Goal: Register for event/course

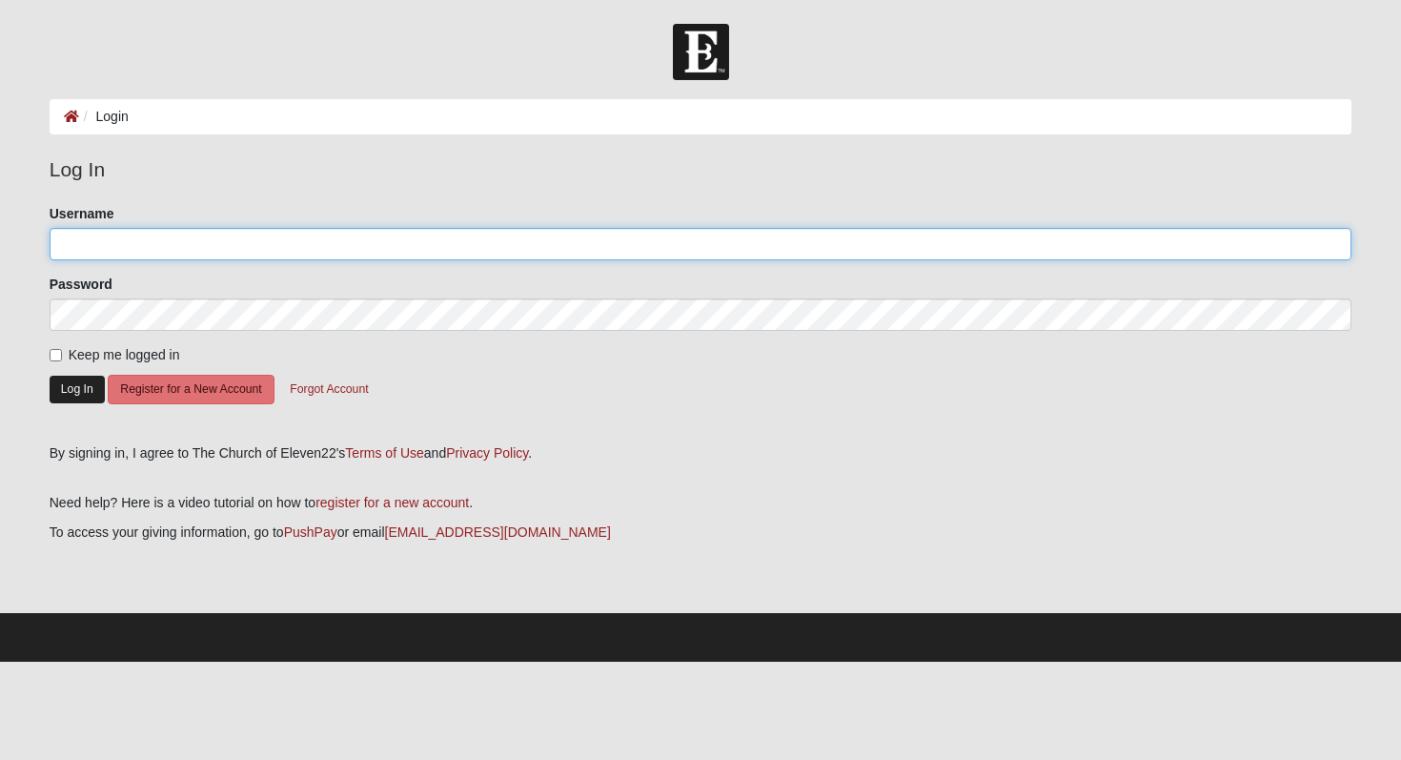
type input "Nathaliepotts"
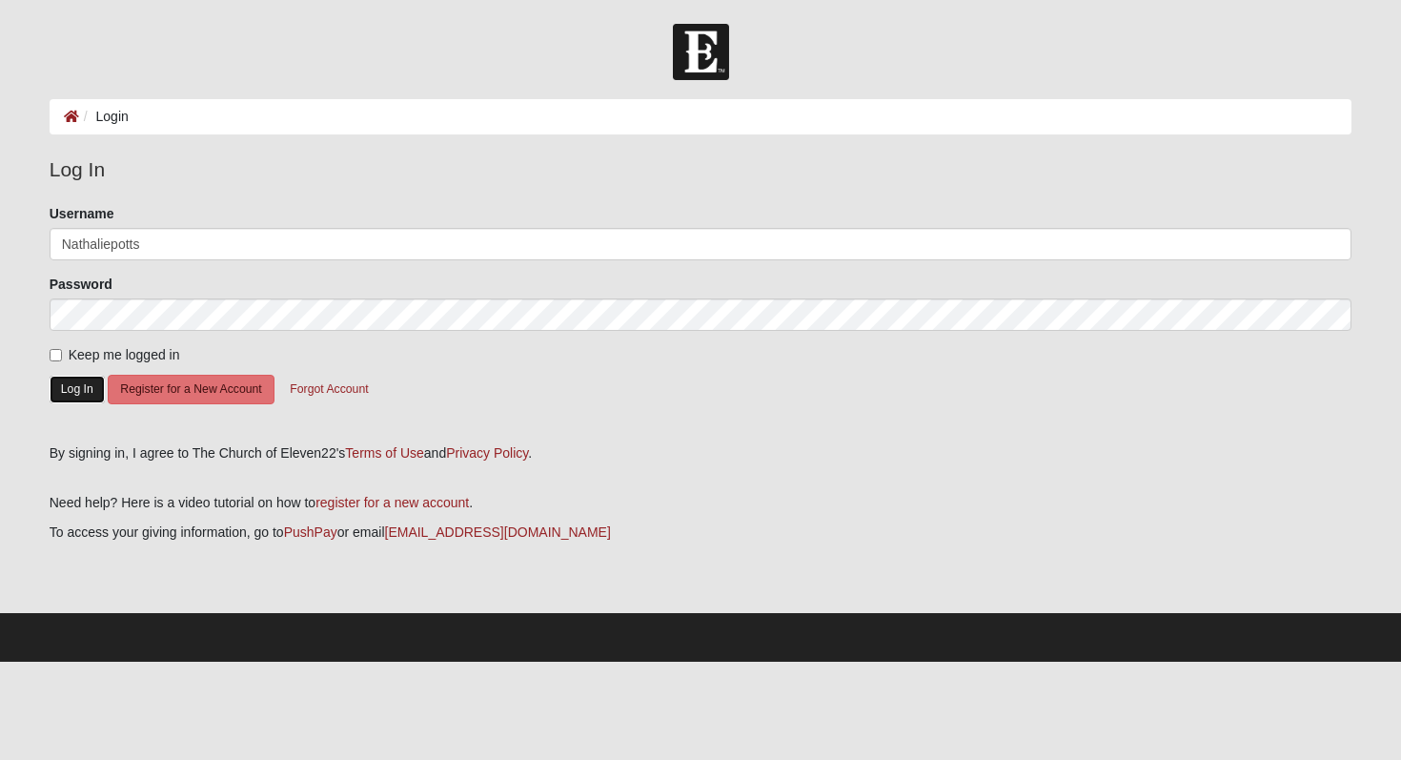
click at [72, 377] on button "Log In" at bounding box center [77, 390] width 55 height 28
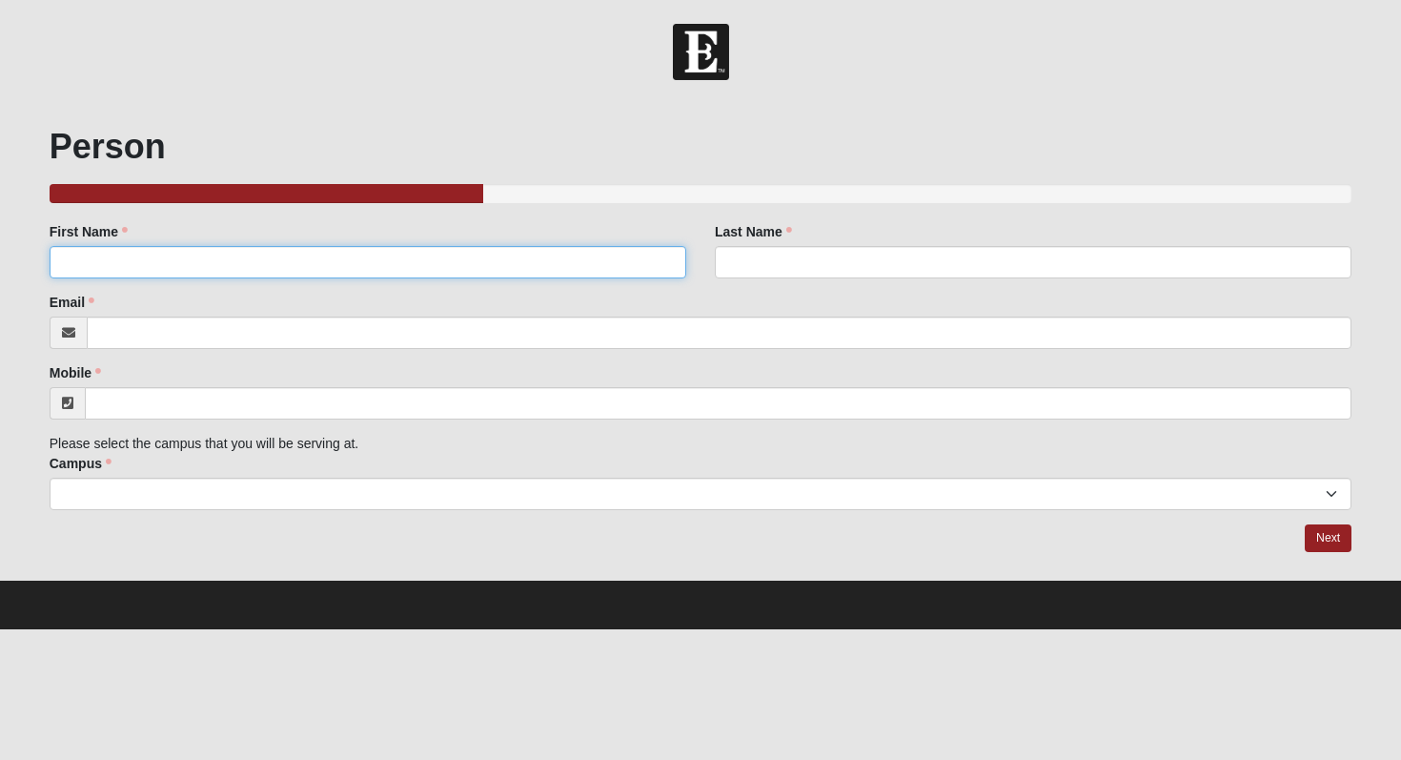
click at [214, 261] on input "First Name" at bounding box center [368, 262] width 637 height 32
type input "[PERSON_NAME]"
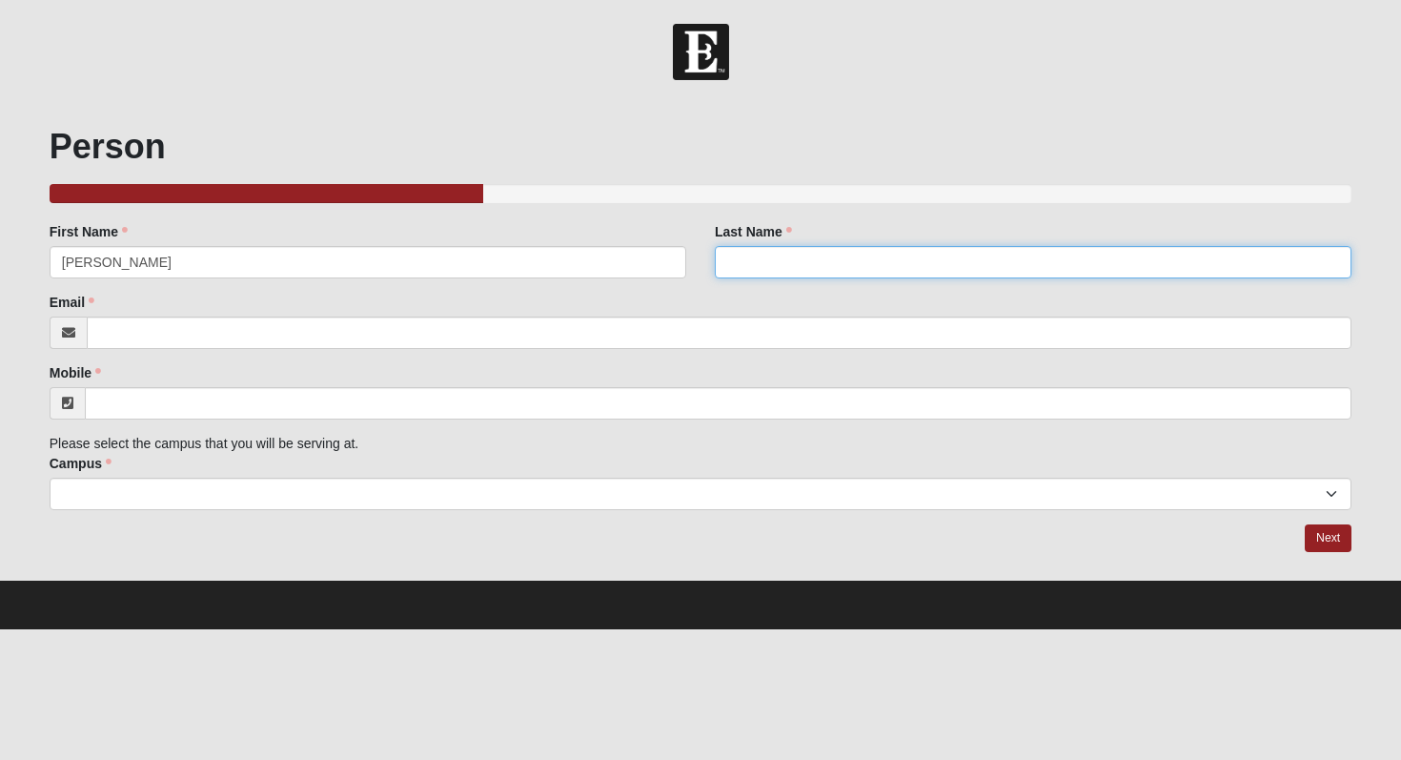
type input "[PERSON_NAME]"
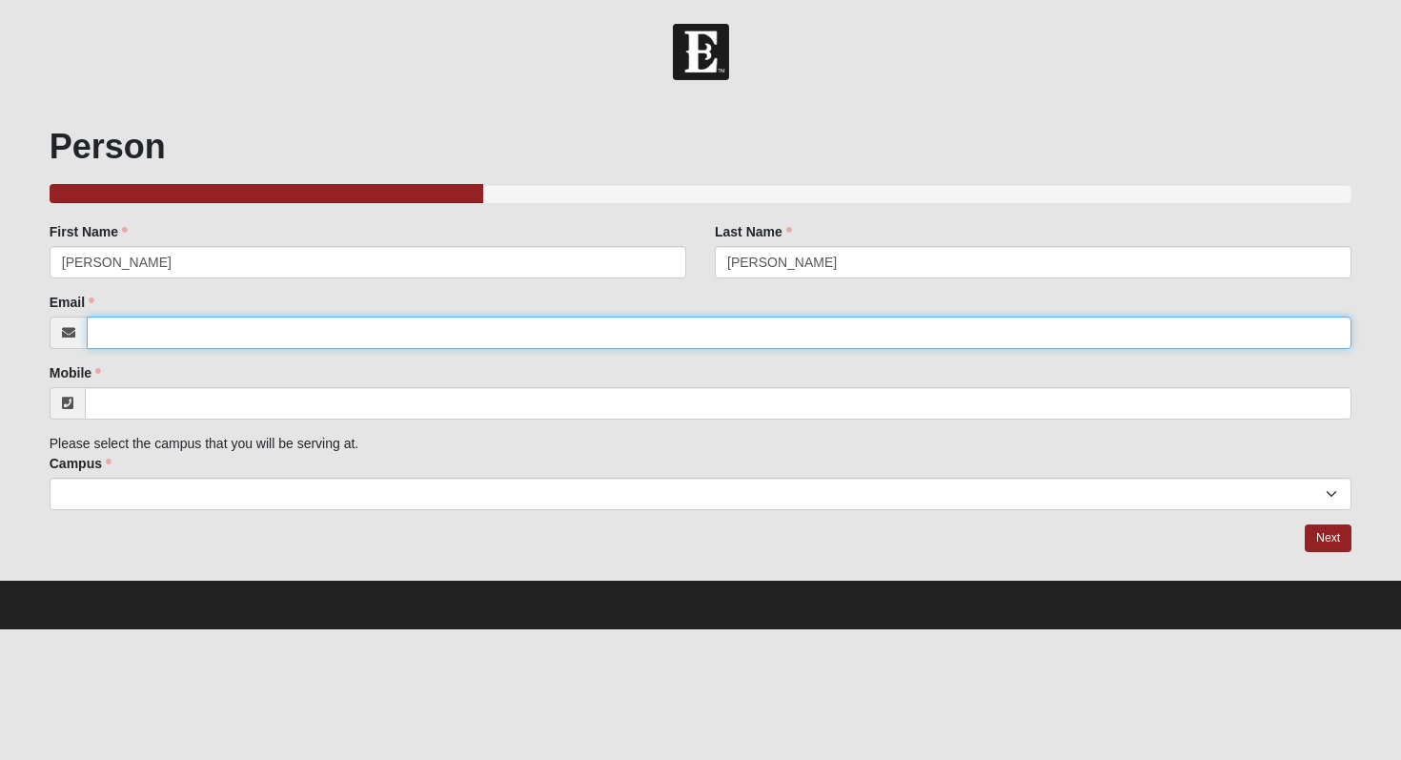
type input "[EMAIL_ADDRESS][DOMAIN_NAME]"
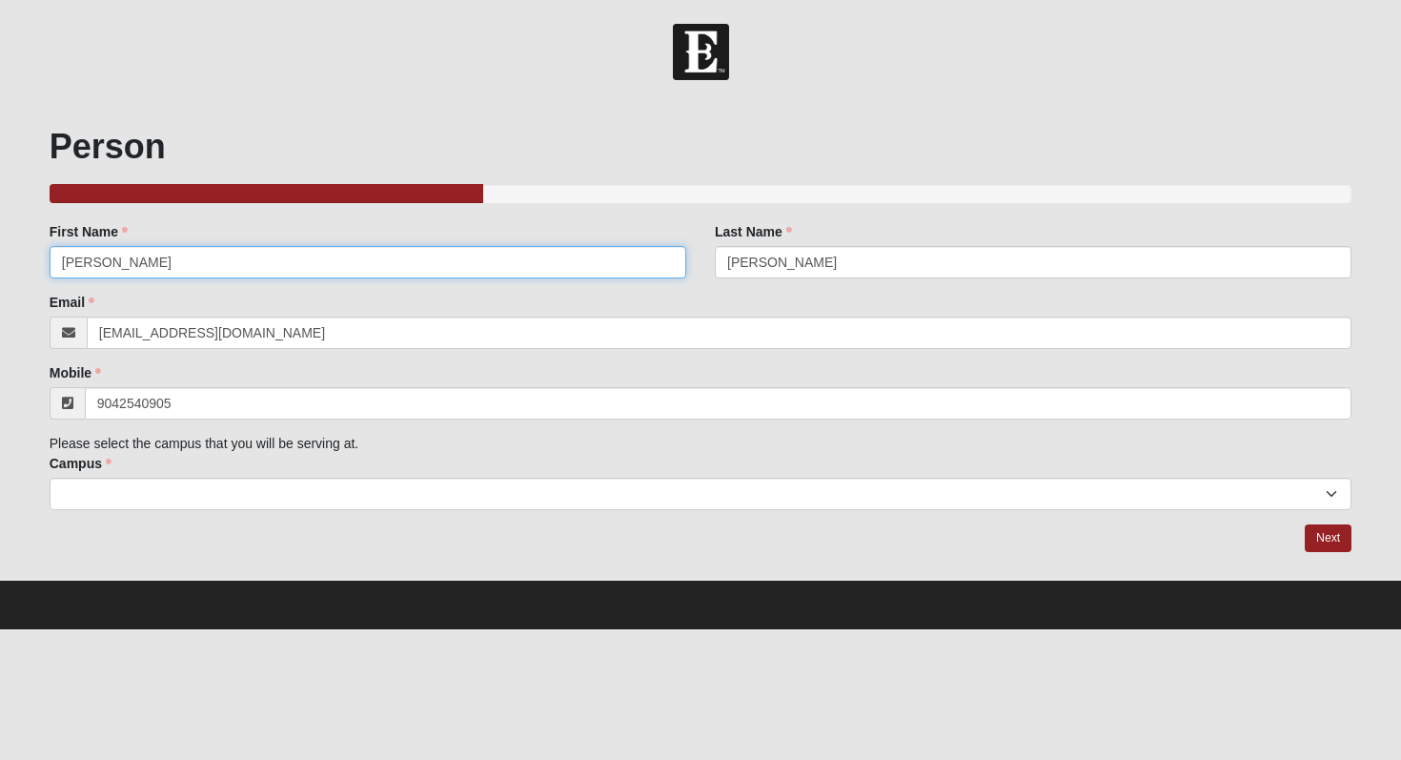
type input "[PHONE_NUMBER]"
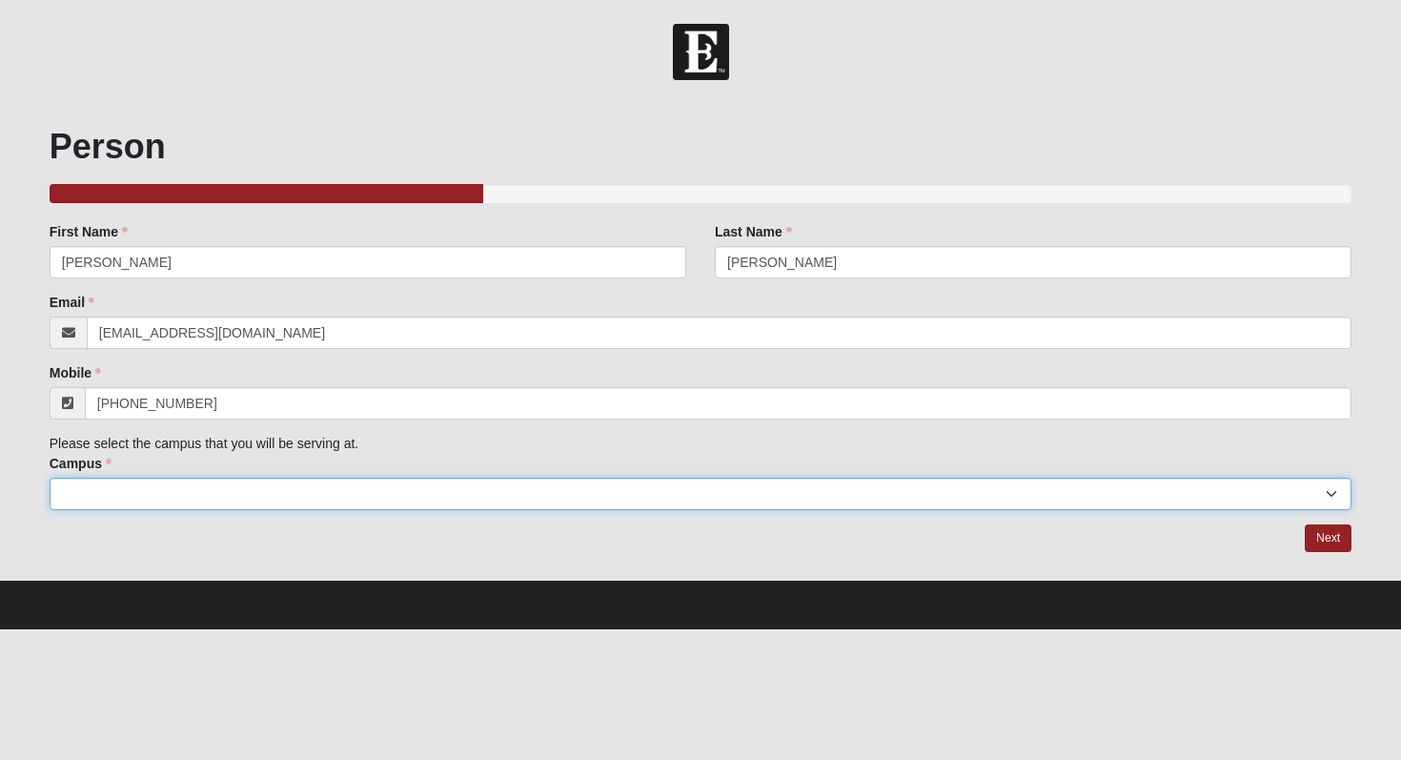
click at [170, 501] on select "Arlington Baymeadows Eleven22 Online [PERSON_NAME][GEOGRAPHIC_DATA] Jesup [GEOG…" at bounding box center [701, 494] width 1303 height 32
select select "3"
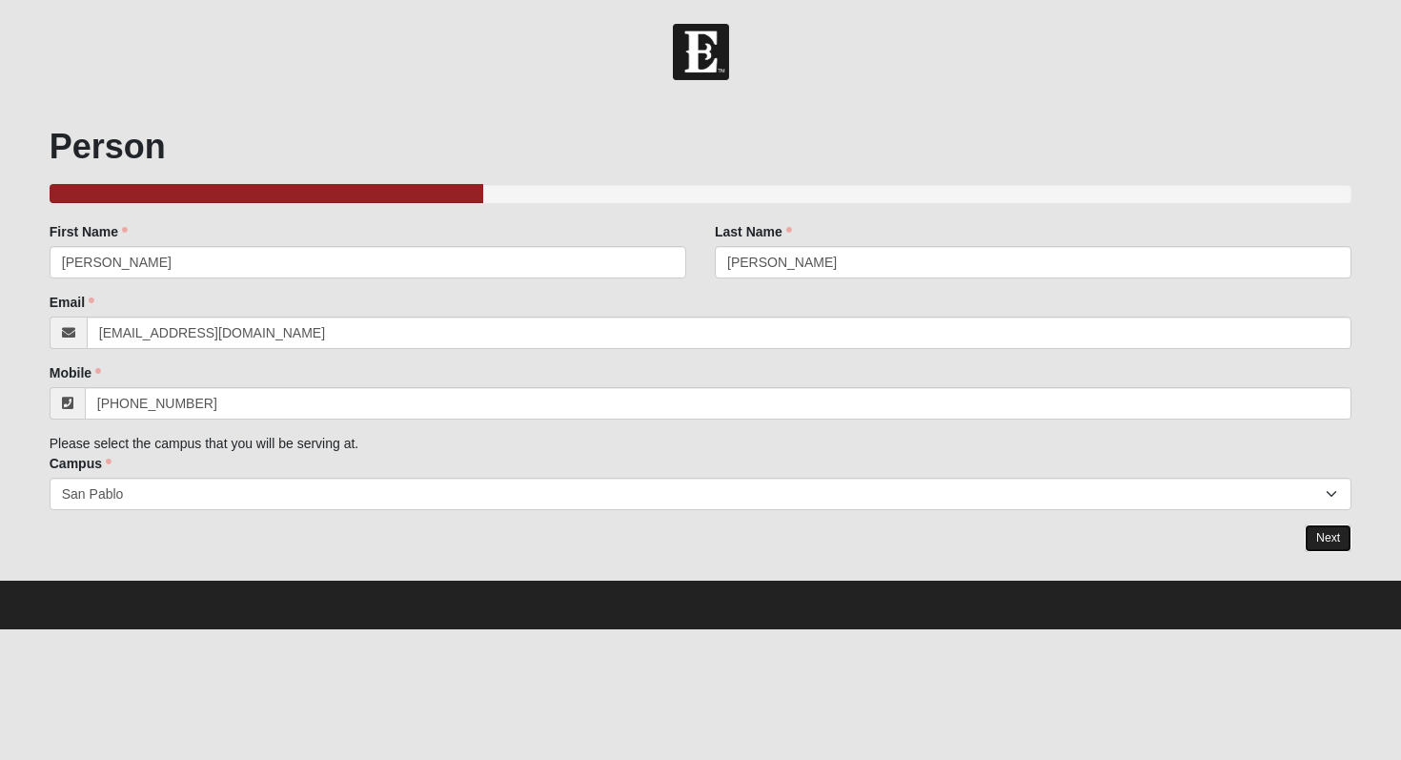
click at [1319, 537] on link "Next" at bounding box center [1328, 538] width 47 height 28
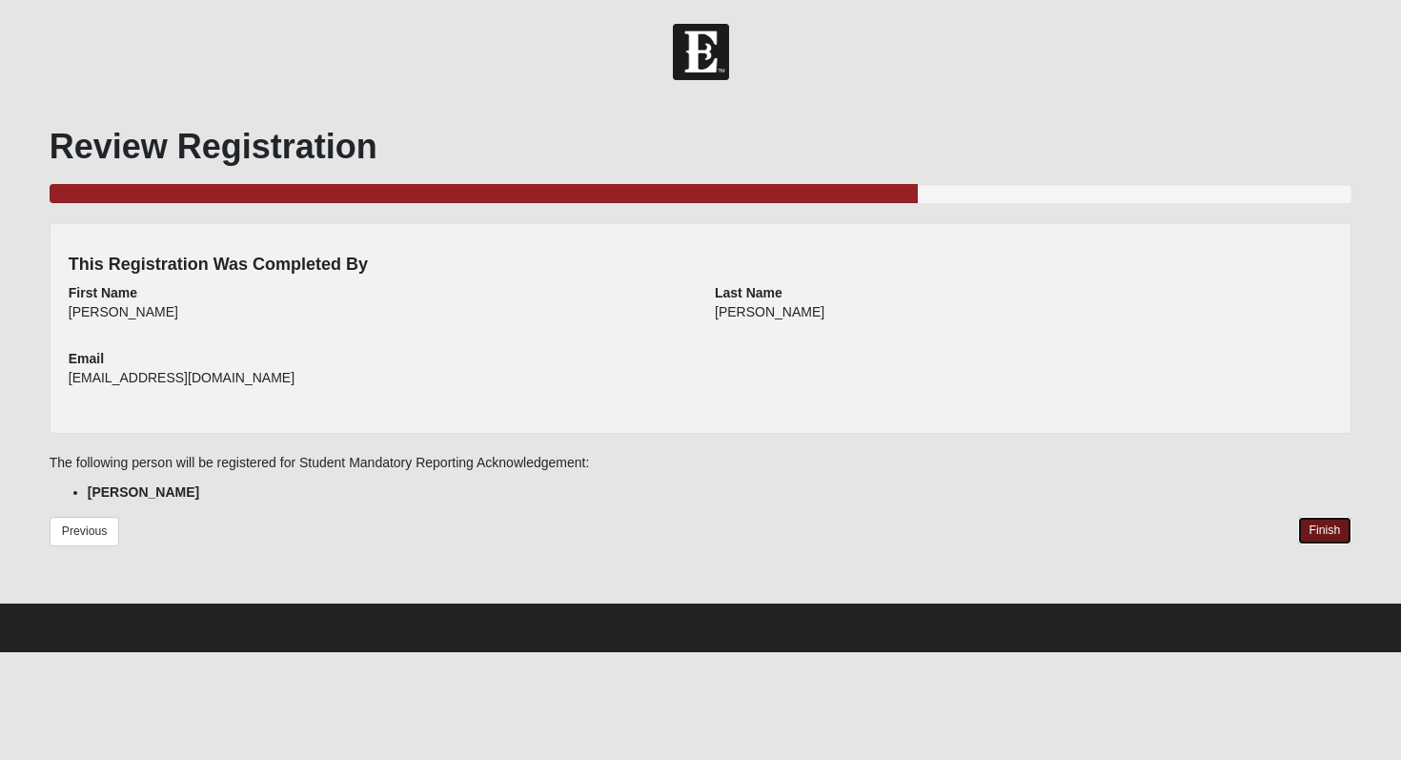
click at [1319, 537] on link "Finish" at bounding box center [1325, 531] width 54 height 28
